Goal: Find specific page/section: Find specific page/section

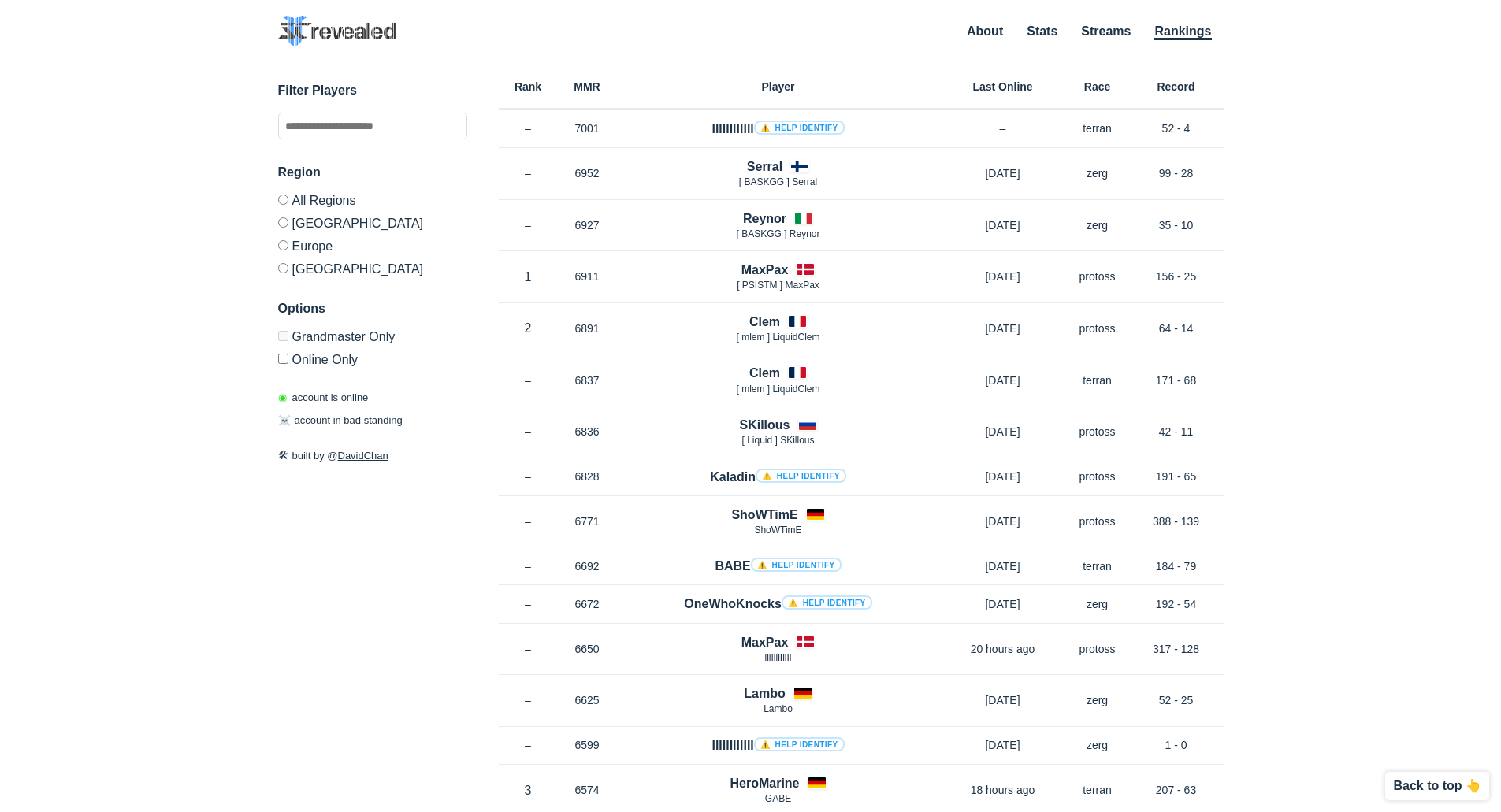
click at [311, 357] on label "Online Only" at bounding box center [373, 357] width 189 height 19
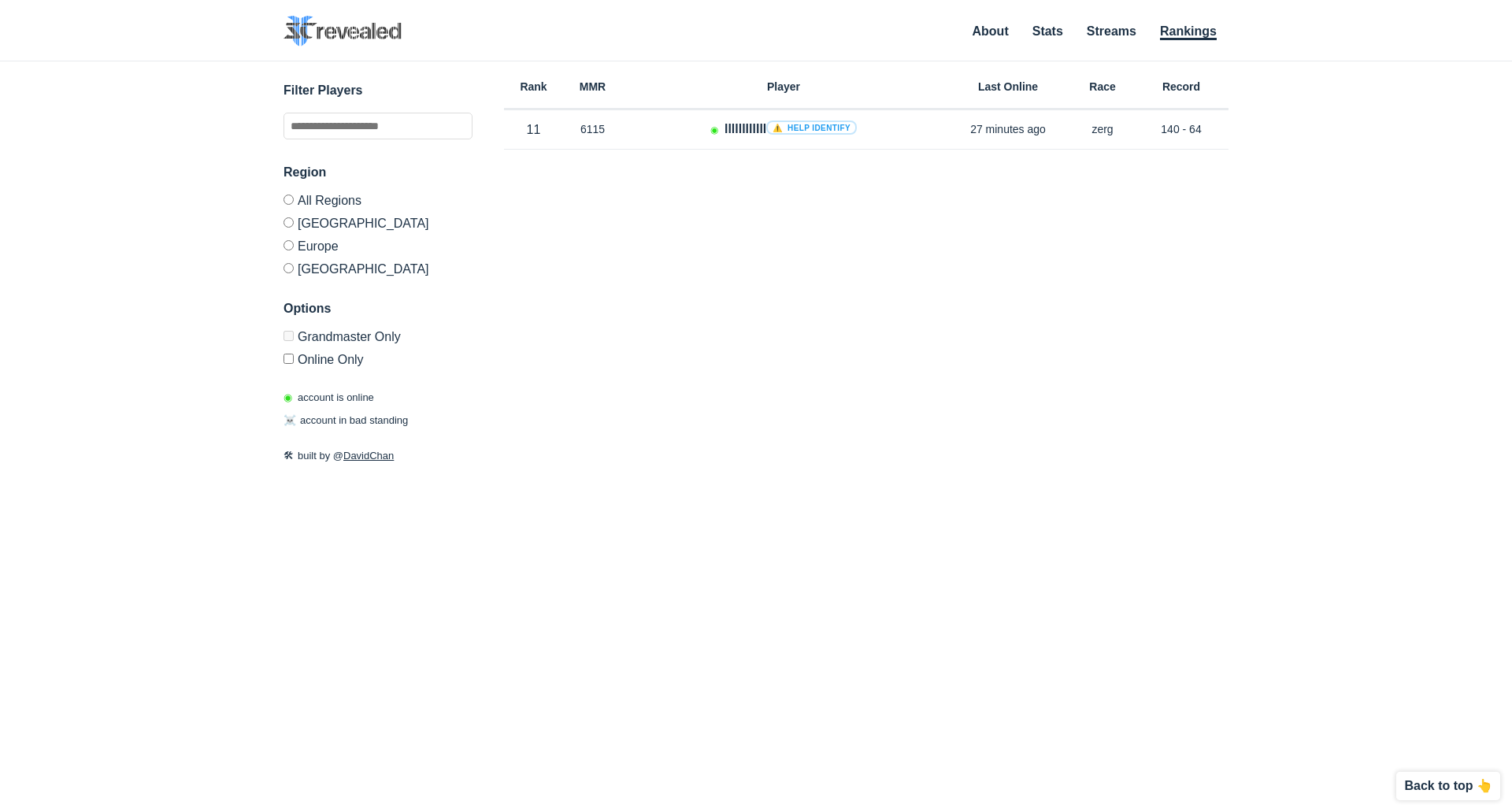
click at [311, 357] on label "Online Only" at bounding box center [378, 357] width 189 height 19
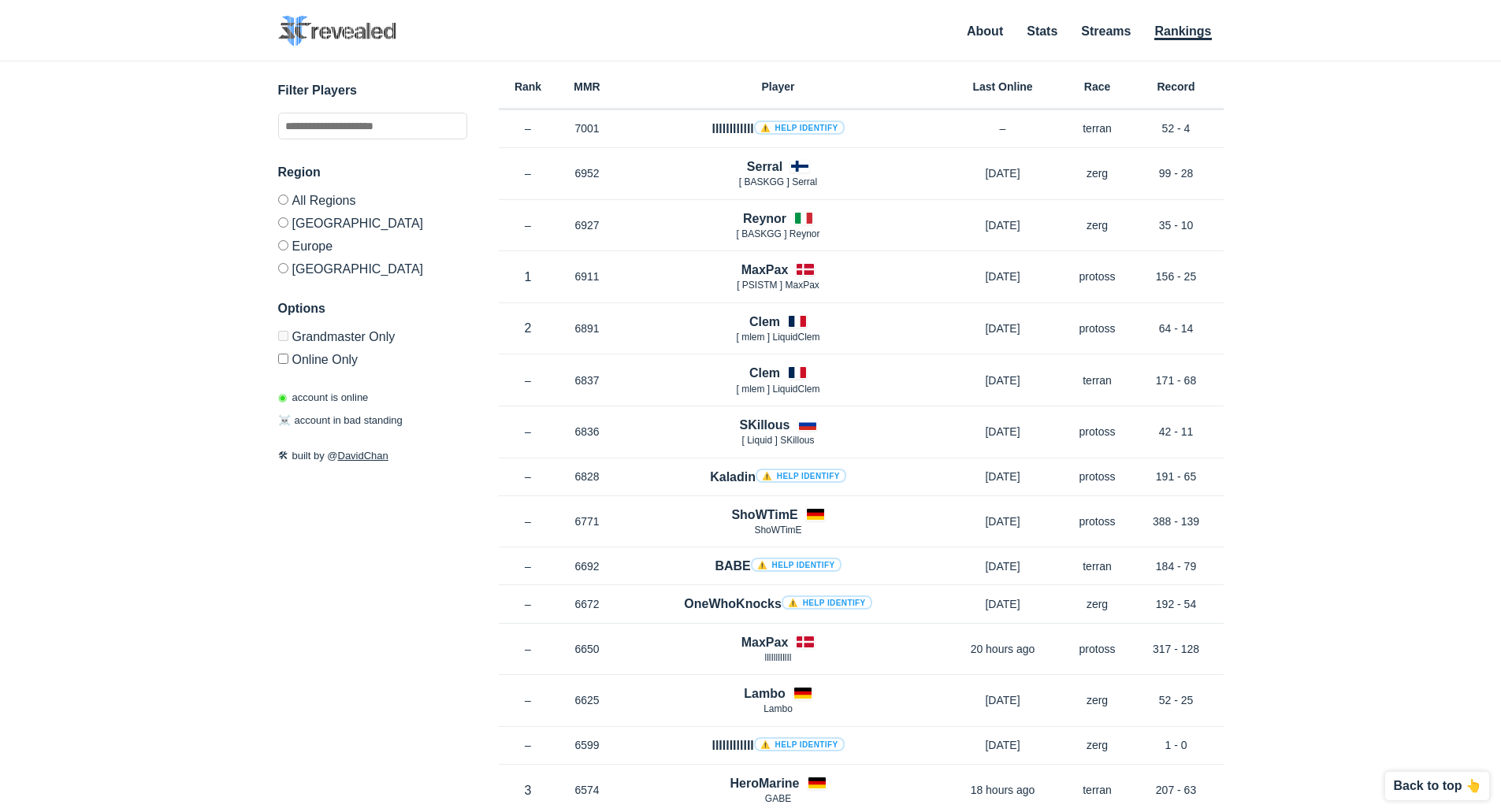
click at [313, 249] on label "Europe" at bounding box center [373, 245] width 189 height 23
